Goal: Information Seeking & Learning: Learn about a topic

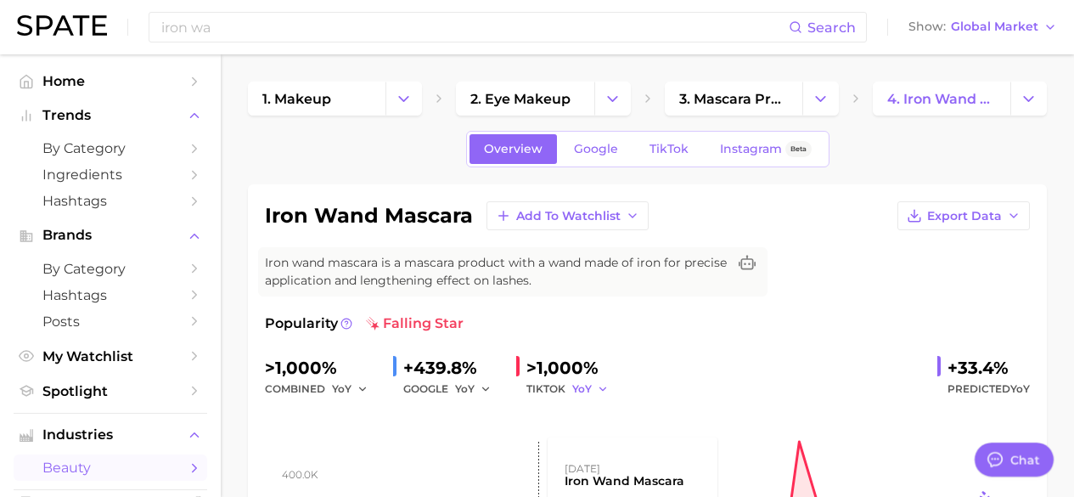
scroll to position [53, 0]
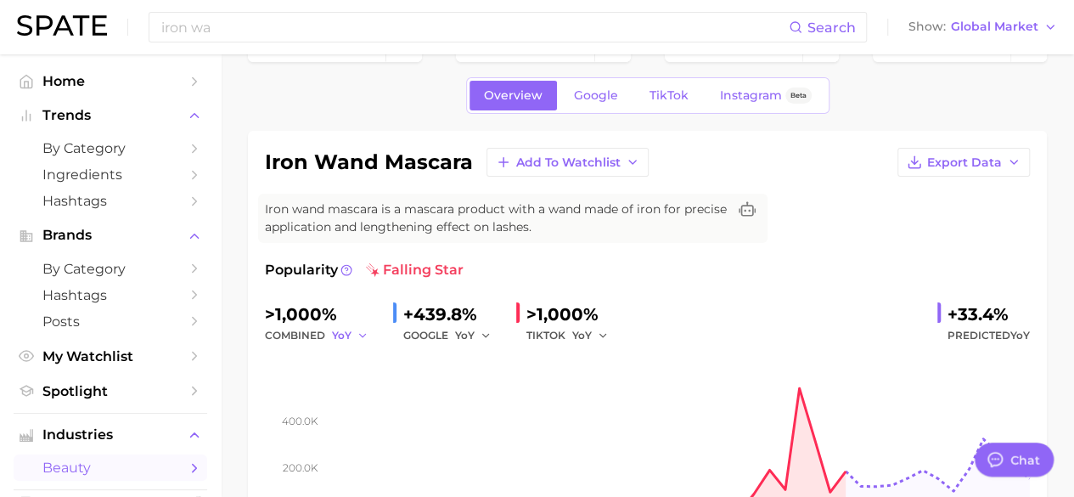
click at [353, 333] on button "YoY" at bounding box center [350, 335] width 37 height 20
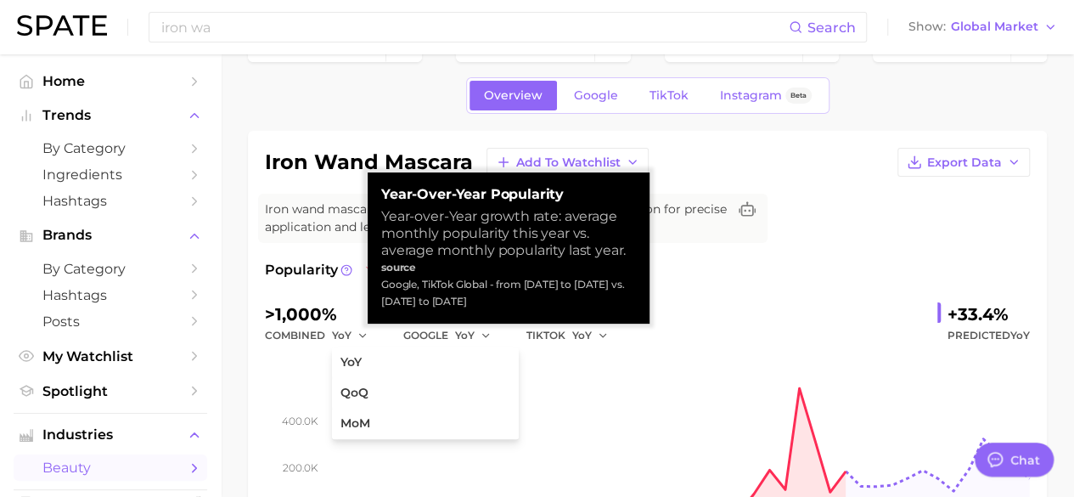
drag, startPoint x: 382, startPoint y: 193, endPoint x: 519, endPoint y: 300, distance: 173.6
click at [519, 300] on div "Year-over-Year Popularity Year-over-Year growth rate: average monthly popularit…" at bounding box center [508, 248] width 255 height 124
copy div "Year-over-Year Popularity Year-over-Year growth rate: average monthly popularit…"
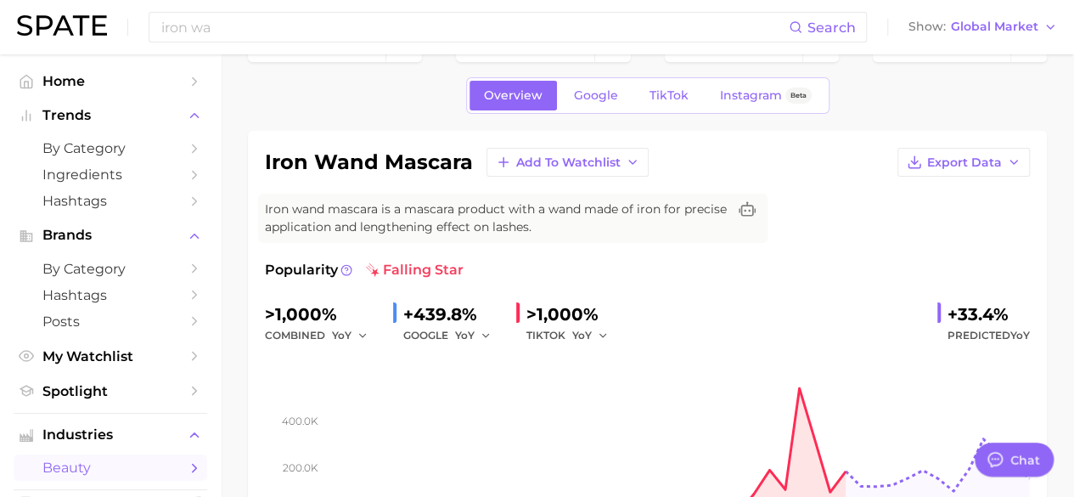
click at [1011, 336] on span "YoY" at bounding box center [1021, 335] width 20 height 13
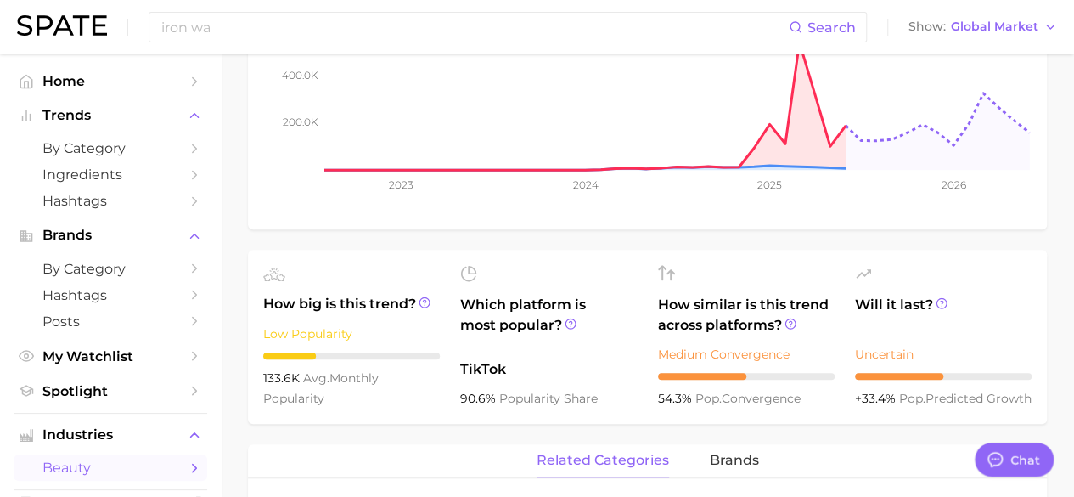
scroll to position [400, 0]
click at [938, 304] on icon at bounding box center [942, 302] width 12 height 12
click at [939, 397] on div "+33.4% pop. predicted growth" at bounding box center [943, 397] width 177 height 20
drag, startPoint x: 905, startPoint y: 374, endPoint x: 945, endPoint y: 404, distance: 50.3
click at [945, 404] on div "+33.4% pop. predicted growth" at bounding box center [943, 397] width 177 height 20
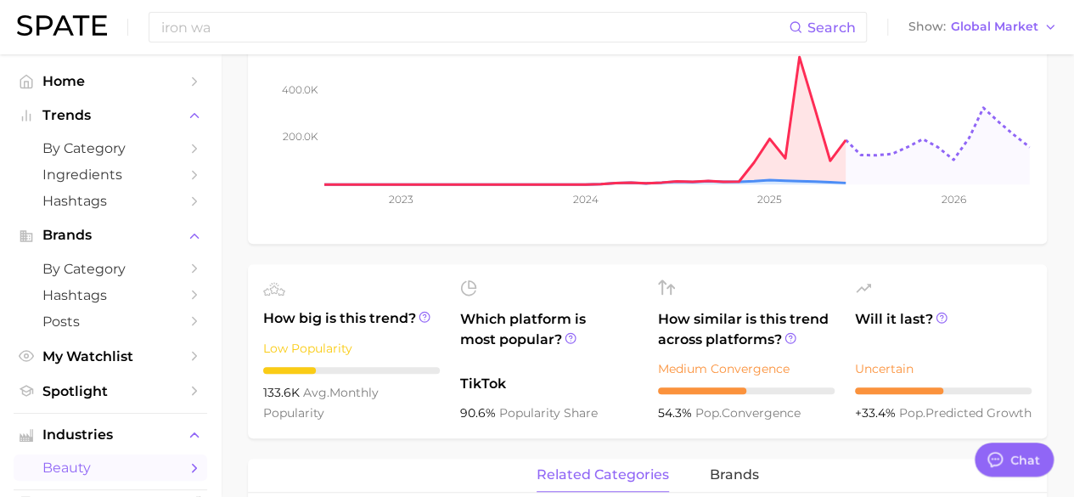
scroll to position [459, 0]
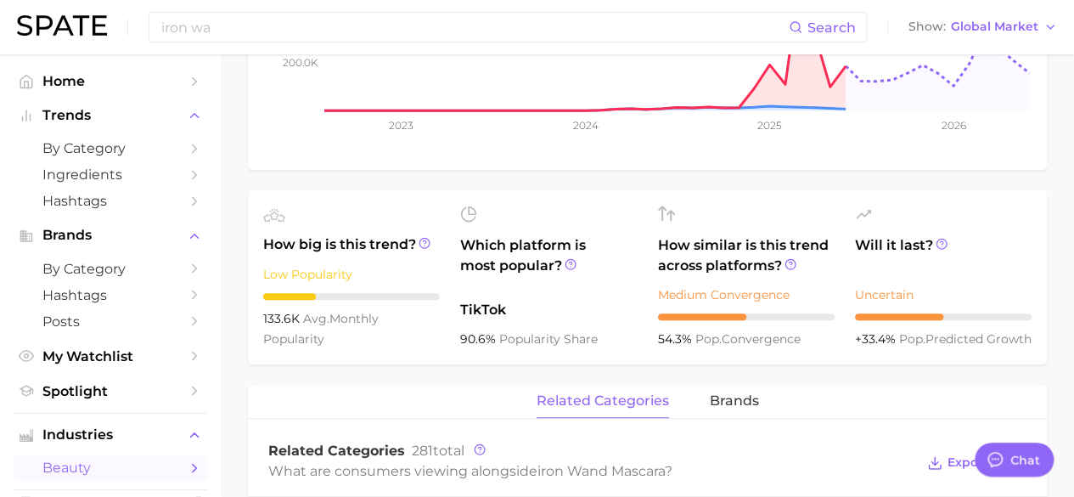
click at [864, 331] on span "+33.4%" at bounding box center [877, 338] width 44 height 15
click at [943, 238] on icon at bounding box center [942, 244] width 12 height 12
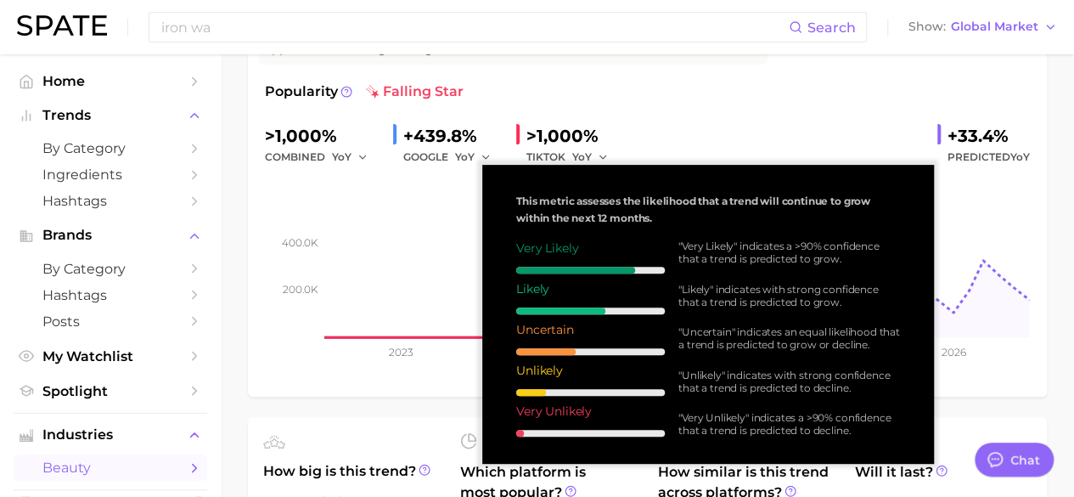
scroll to position [234, 0]
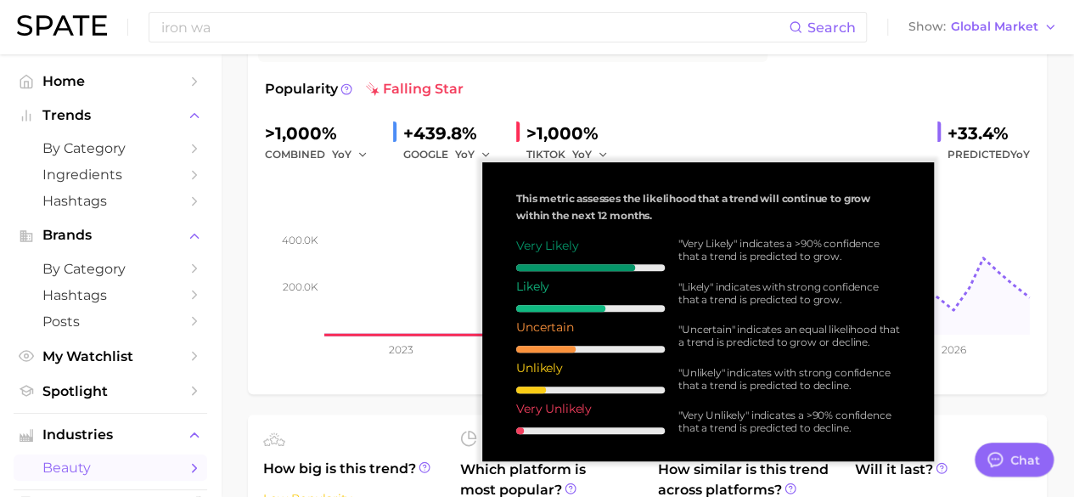
click at [516, 196] on span "This metric assesses the likelihood that a trend will continue to grow within t…" at bounding box center [693, 207] width 354 height 30
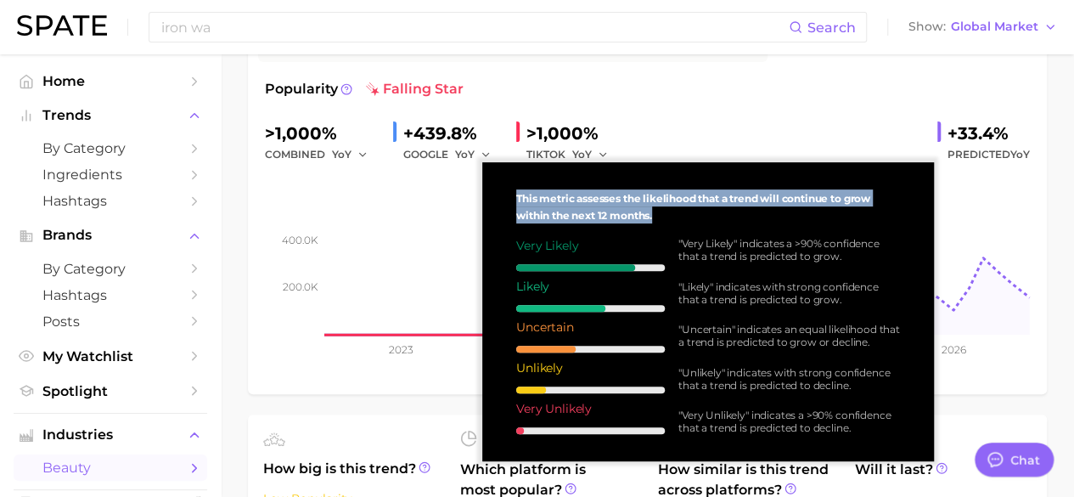
drag, startPoint x: 518, startPoint y: 188, endPoint x: 665, endPoint y: 220, distance: 150.4
click at [665, 220] on div "This metric assesses the likelihood that a trend will continue to grow within t…" at bounding box center [708, 312] width 425 height 272
copy span "This metric assesses the likelihood that a trend will continue to grow within t…"
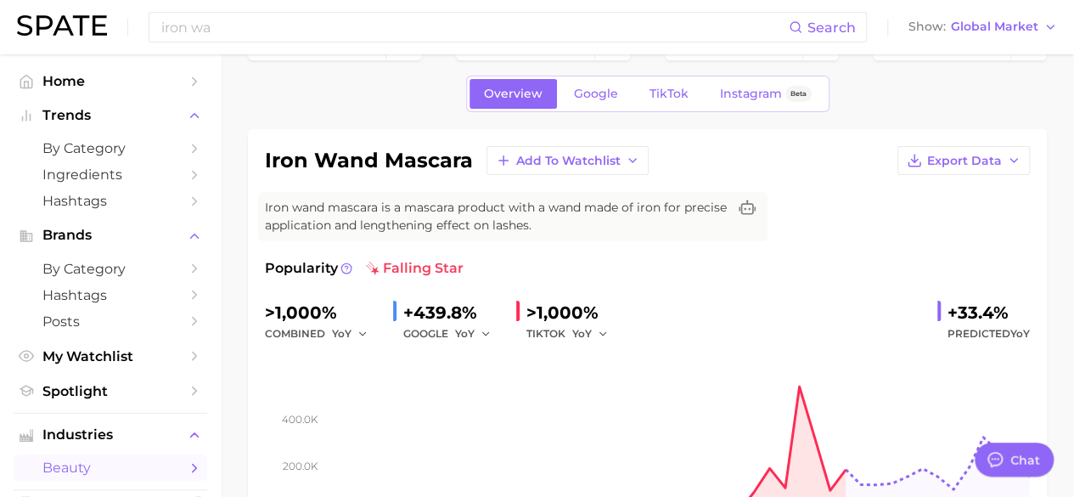
scroll to position [58, 0]
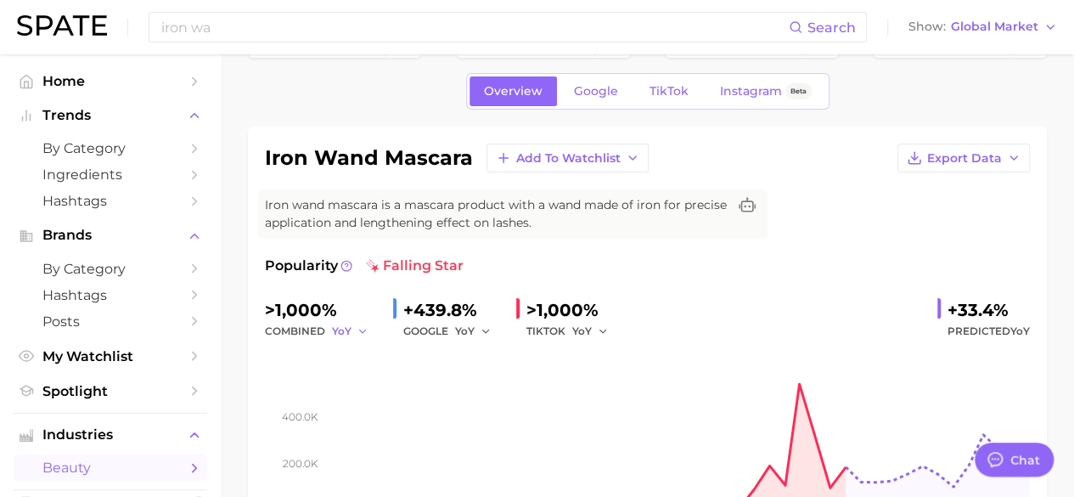
click at [351, 332] on button "YoY" at bounding box center [350, 331] width 37 height 20
click at [313, 325] on div "combined YoY YoY QoQ MoM" at bounding box center [322, 331] width 115 height 20
drag, startPoint x: 268, startPoint y: 304, endPoint x: 384, endPoint y: 325, distance: 117.4
click at [384, 325] on div ">1,000% combined YoY +439.8% GOOGLE YoY >1,000% TIKTOK YoY +33.4% Predicted YoY" at bounding box center [647, 318] width 765 height 45
click at [355, 330] on button "YoY" at bounding box center [350, 331] width 37 height 20
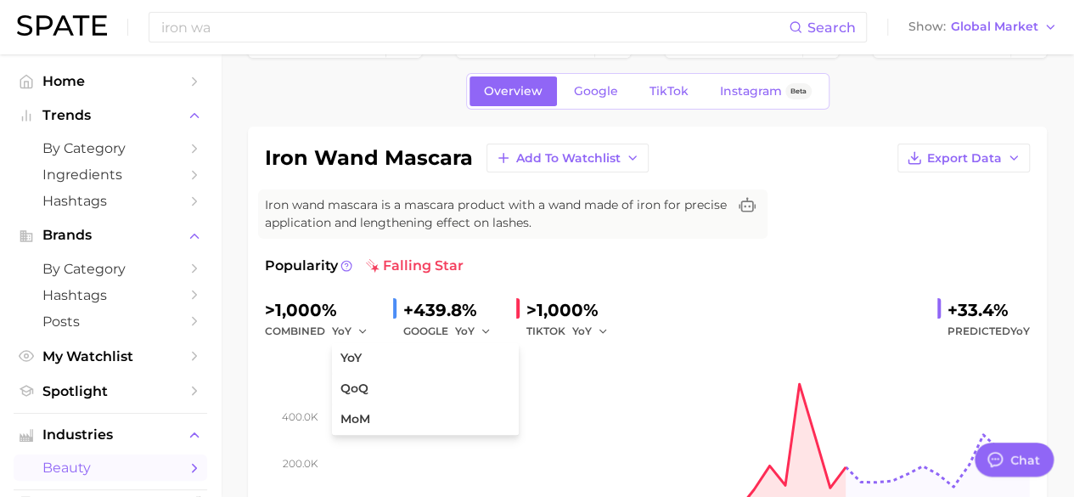
click at [262, 376] on div "iron wand mascara Add to Watchlist Export Data Iron wand mascara is a mascara p…" at bounding box center [647, 349] width 799 height 444
click at [352, 329] on button "YoY" at bounding box center [350, 331] width 37 height 20
drag, startPoint x: 263, startPoint y: 308, endPoint x: 346, endPoint y: 312, distance: 83.3
click at [346, 312] on div "iron wand mascara Add to Watchlist Export Data Iron wand mascara is a mascara p…" at bounding box center [647, 349] width 799 height 444
click at [360, 307] on div ">1,000%" at bounding box center [322, 309] width 115 height 27
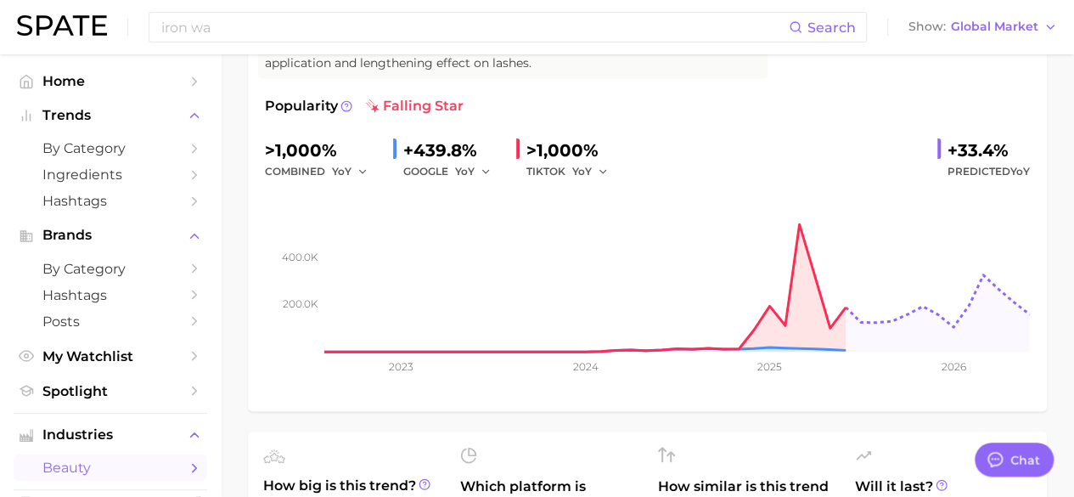
scroll to position [183, 0]
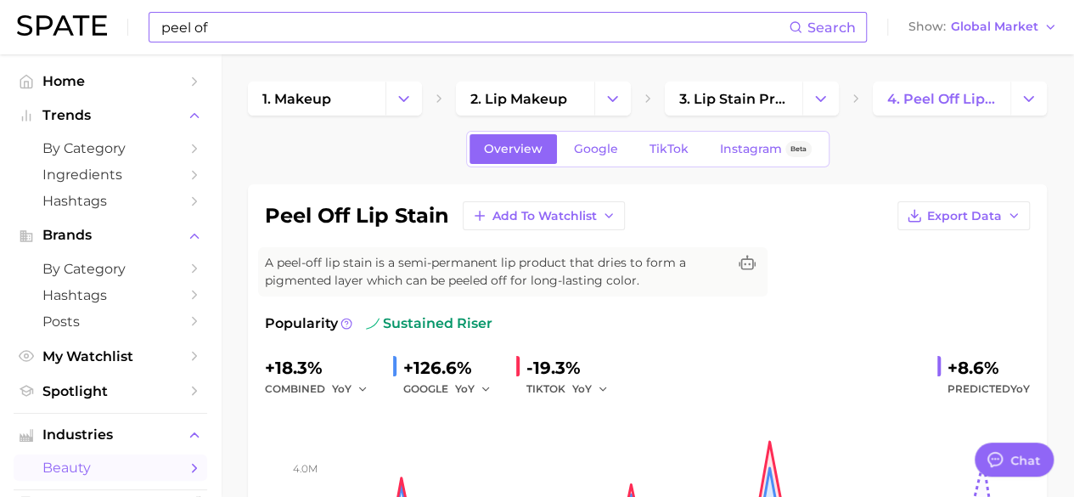
click at [239, 26] on input "peel of" at bounding box center [474, 27] width 629 height 29
type input "p"
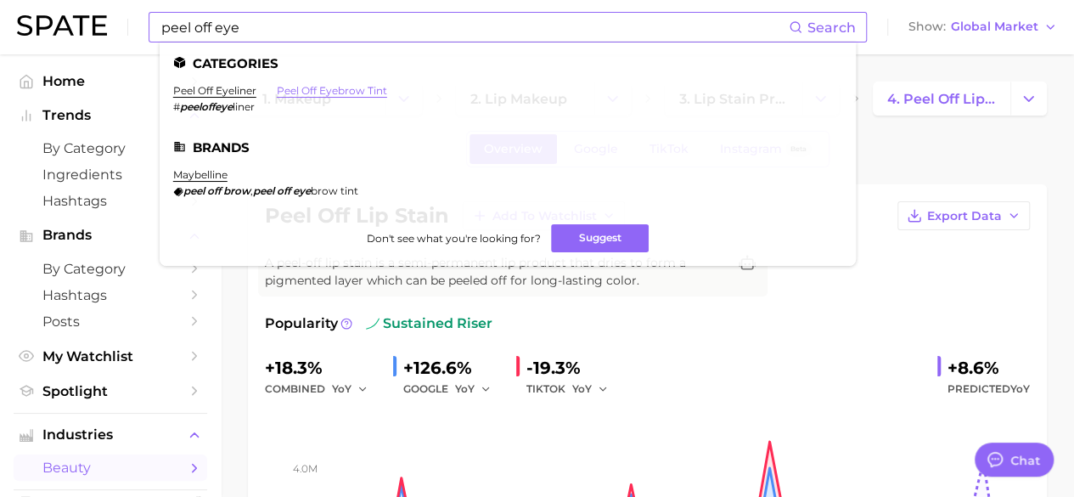
click at [306, 87] on link "peel off eyebrow tint" at bounding box center [332, 90] width 110 height 13
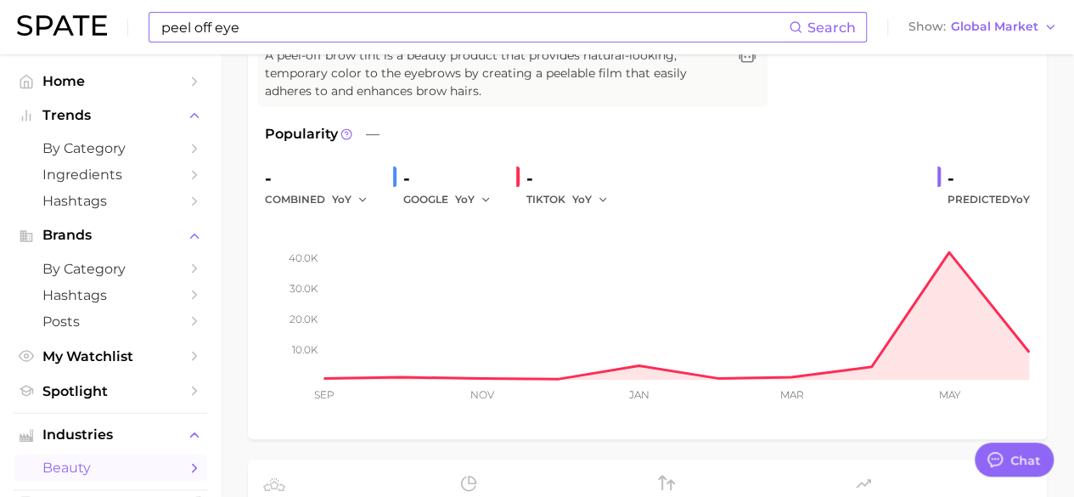
scroll to position [18, 0]
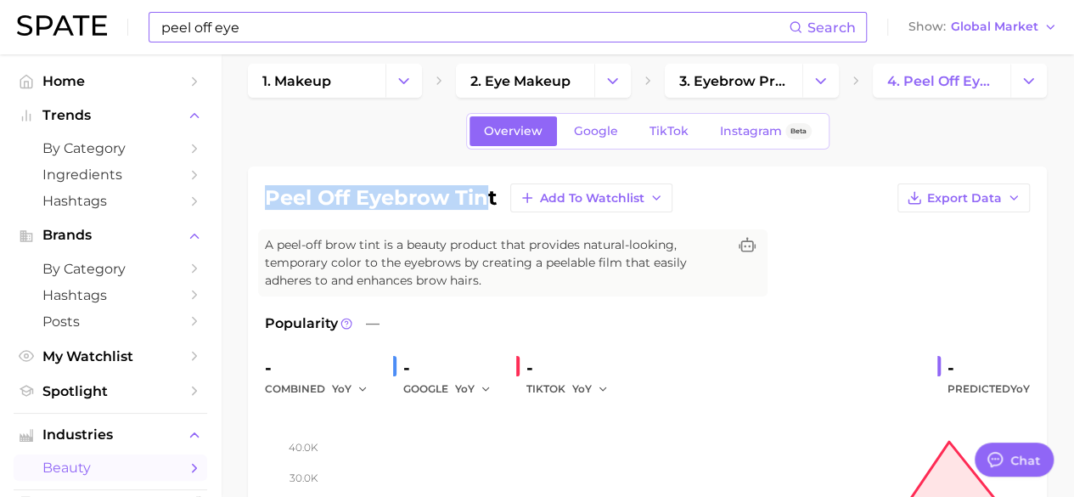
drag, startPoint x: 268, startPoint y: 198, endPoint x: 490, endPoint y: 206, distance: 221.8
click at [490, 206] on h1 "peel off eyebrow tint" at bounding box center [381, 198] width 232 height 20
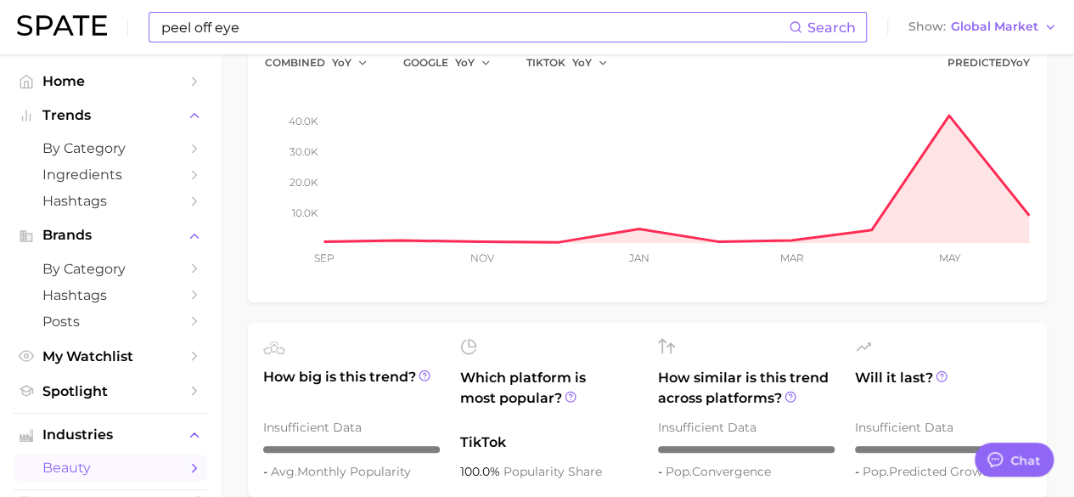
scroll to position [0, 0]
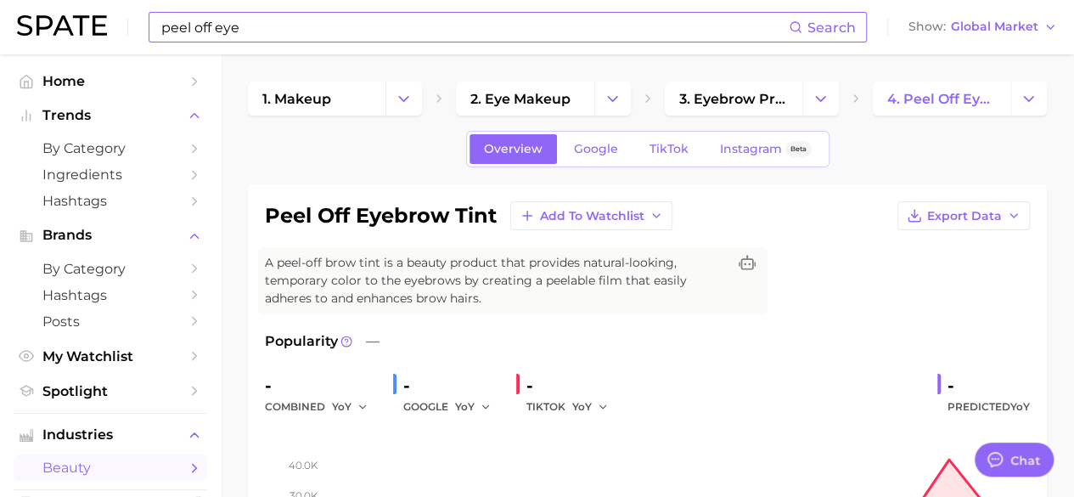
click at [260, 22] on input "peel off eye" at bounding box center [474, 27] width 629 height 29
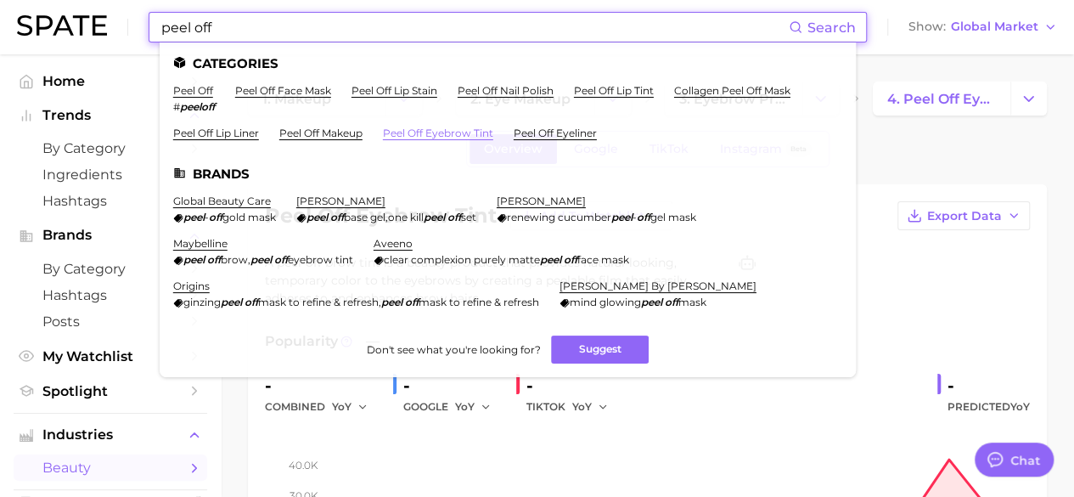
type input "peel off"
click at [437, 135] on link "peel off eyebrow tint" at bounding box center [438, 133] width 110 height 13
click at [243, 33] on input "peel off" at bounding box center [474, 27] width 629 height 29
drag, startPoint x: 236, startPoint y: 31, endPoint x: 163, endPoint y: 26, distance: 73.2
click at [163, 26] on input "peel off" at bounding box center [474, 27] width 629 height 29
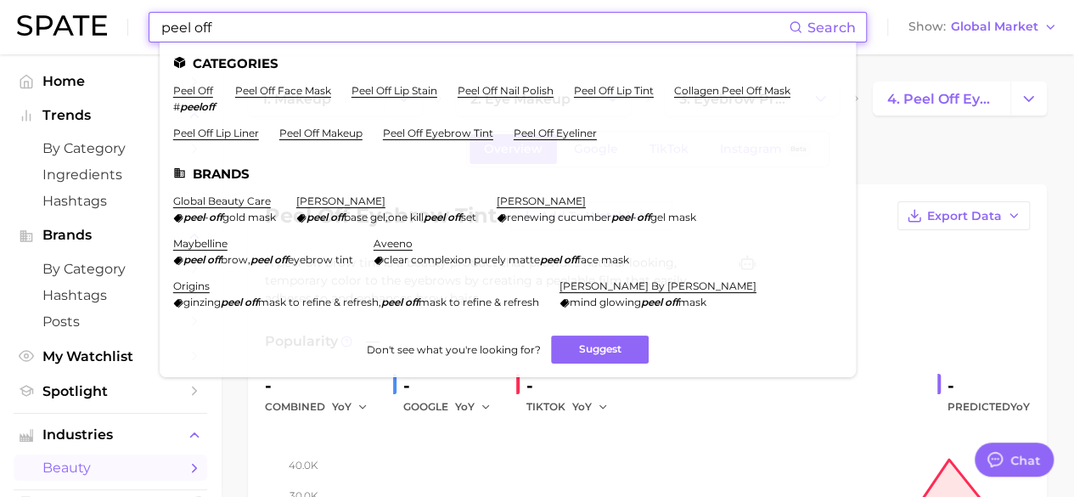
click at [262, 26] on input "peel off" at bounding box center [474, 27] width 629 height 29
drag, startPoint x: 230, startPoint y: 25, endPoint x: 163, endPoint y: 18, distance: 67.4
click at [163, 18] on input "peel off" at bounding box center [474, 27] width 629 height 29
